Goal: Obtain resource: Download file/media

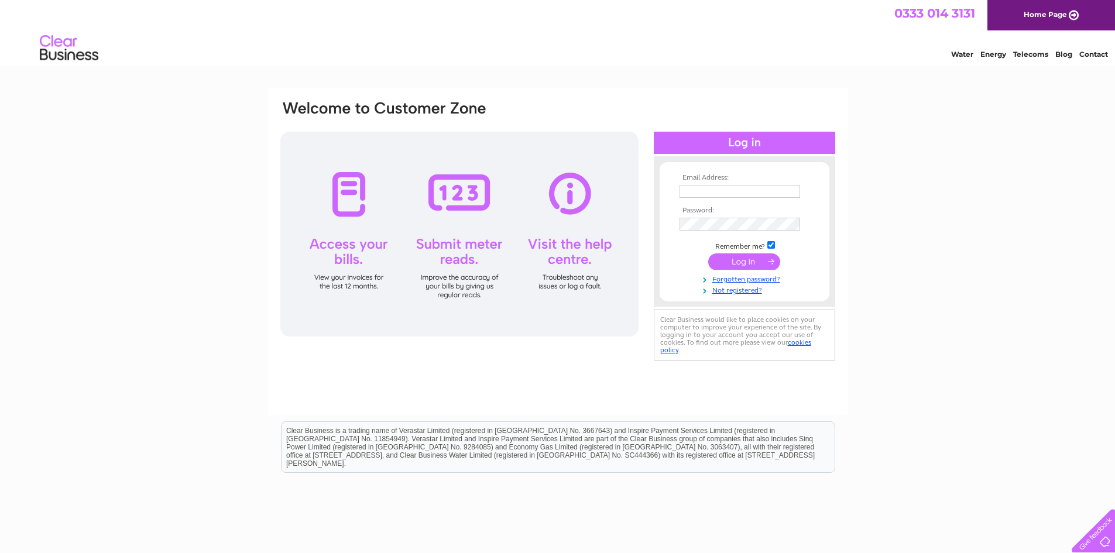
type input "frank@clareauction.com"
click at [749, 265] on input "submit" at bounding box center [744, 262] width 72 height 16
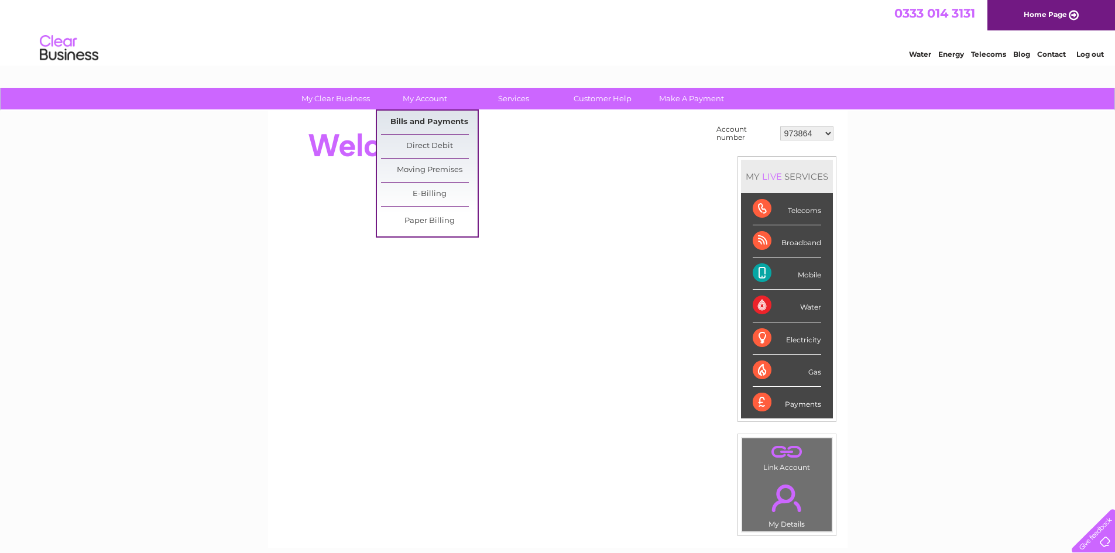
click at [435, 125] on link "Bills and Payments" at bounding box center [429, 122] width 97 height 23
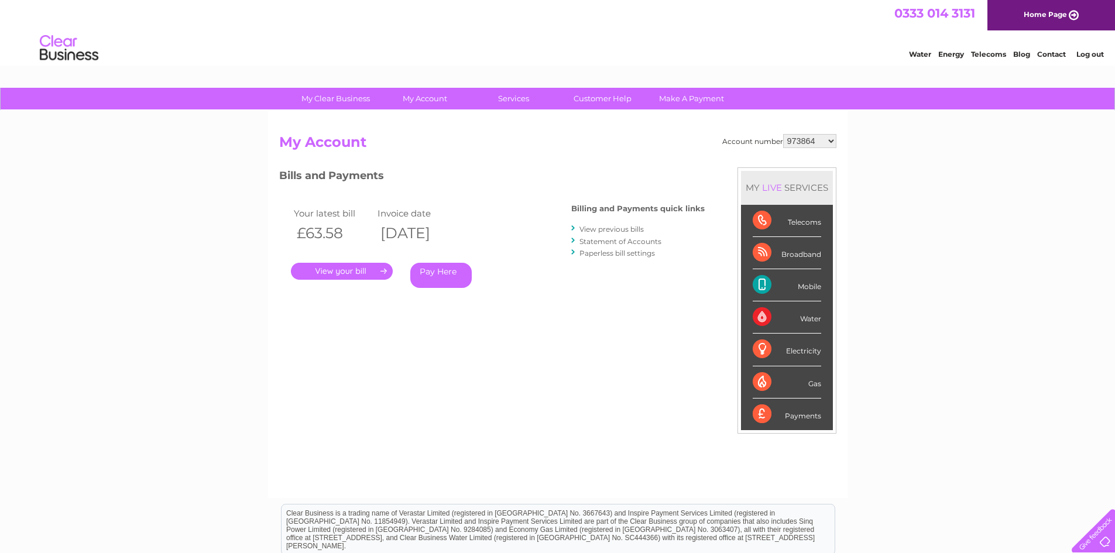
click at [615, 228] on link "View previous bills" at bounding box center [612, 229] width 64 height 9
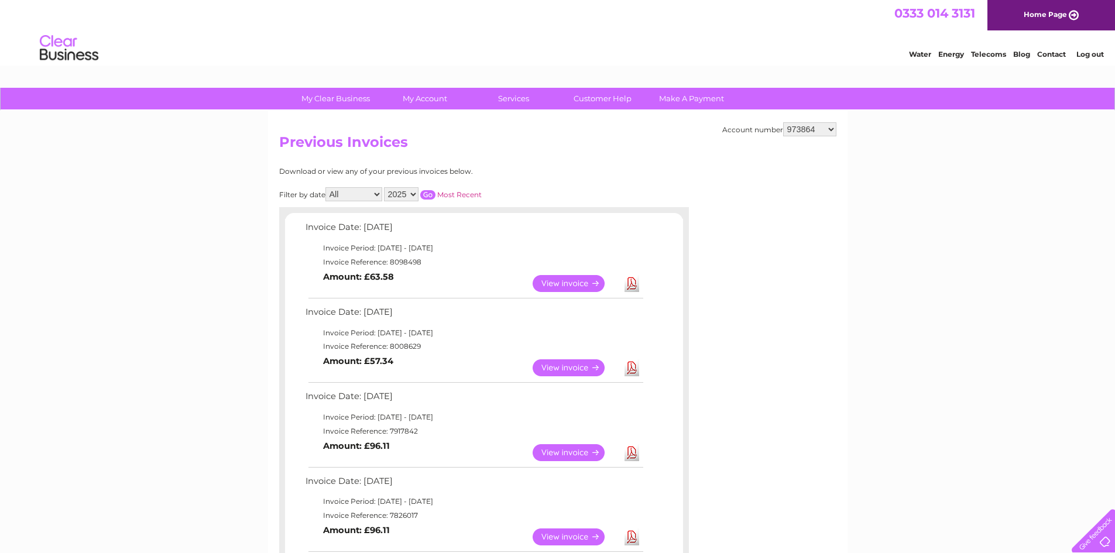
click at [635, 286] on link "Download" at bounding box center [632, 283] width 15 height 17
click at [631, 369] on link "Download" at bounding box center [632, 368] width 15 height 17
click at [564, 450] on link "View" at bounding box center [576, 452] width 86 height 17
click at [630, 454] on link "Download" at bounding box center [632, 452] width 15 height 17
